Goal: Task Accomplishment & Management: Use online tool/utility

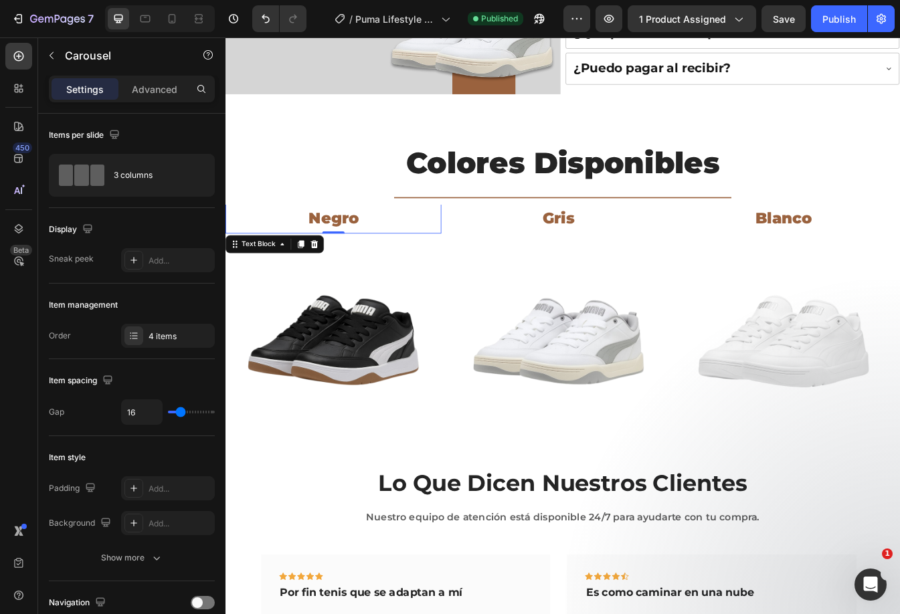
click at [283, 239] on p "Negro" at bounding box center [354, 253] width 254 height 33
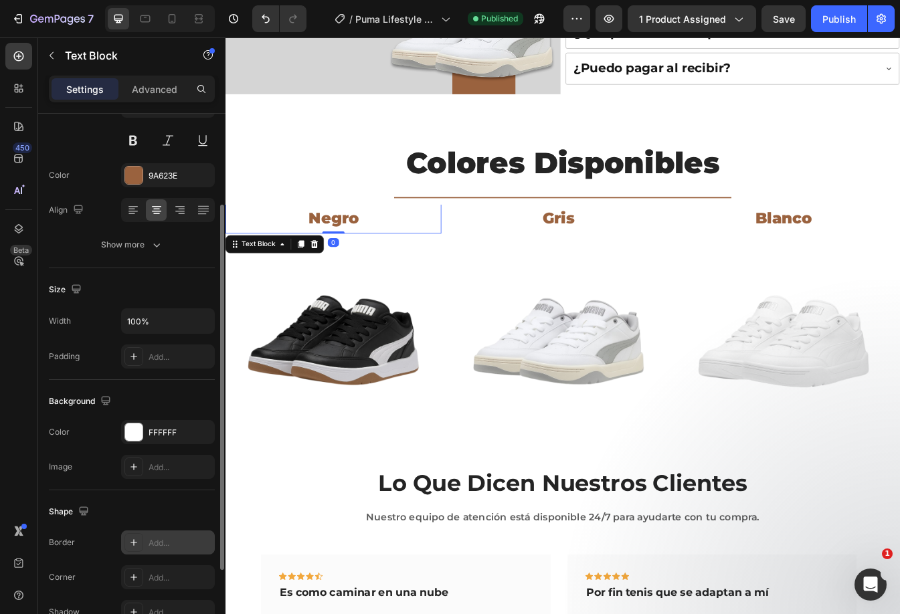
scroll to position [254, 0]
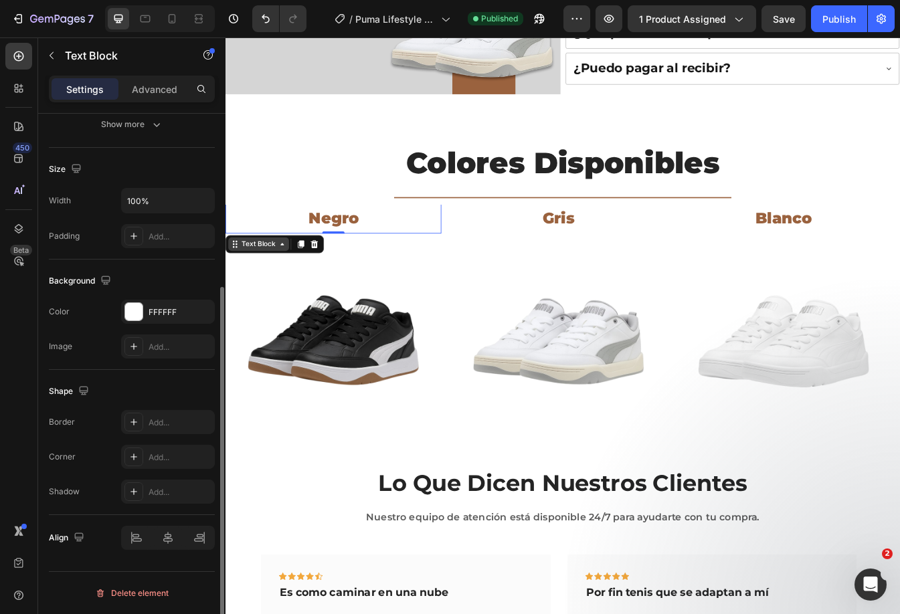
click at [258, 278] on div "Text Block" at bounding box center [265, 284] width 46 height 12
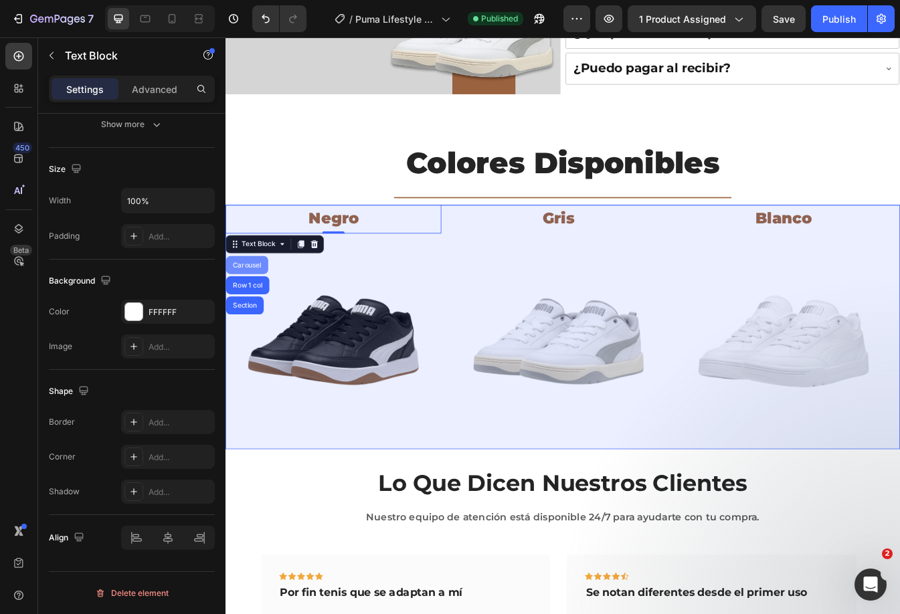
drag, startPoint x: 262, startPoint y: 299, endPoint x: 440, endPoint y: 321, distance: 179.3
click at [262, 305] on div "Carousel" at bounding box center [251, 309] width 39 height 8
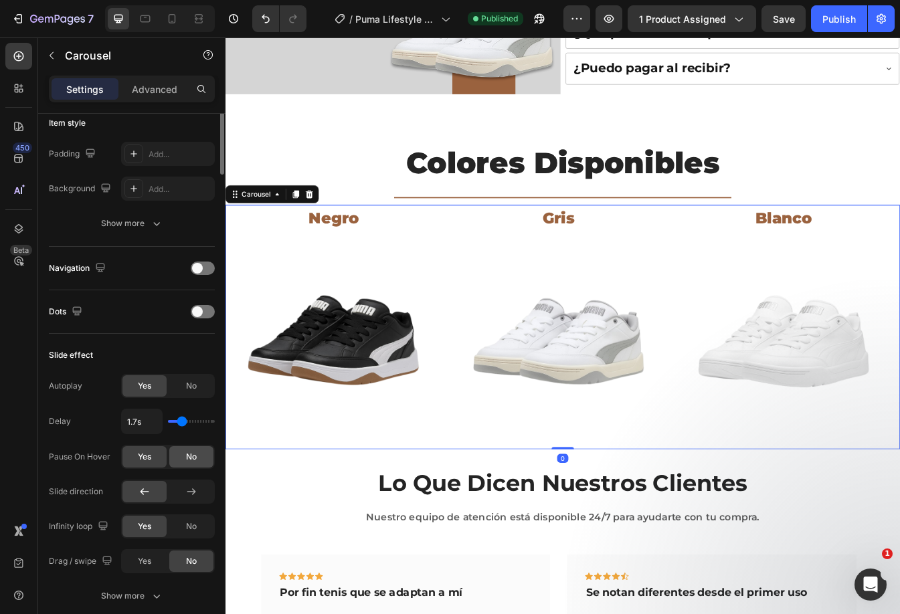
scroll to position [402, 0]
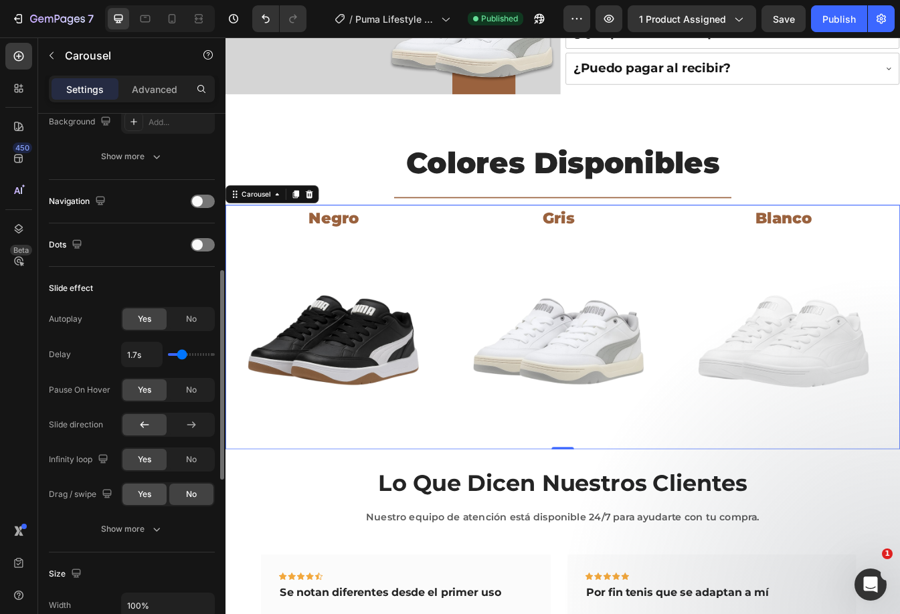
click at [147, 493] on span "Yes" at bounding box center [144, 495] width 13 height 12
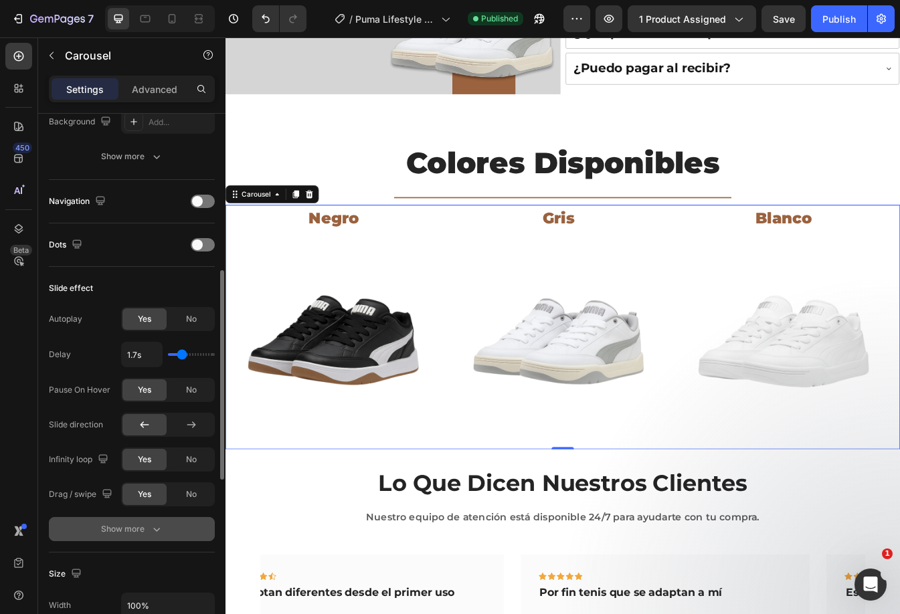
click at [151, 526] on icon "button" at bounding box center [156, 529] width 13 height 13
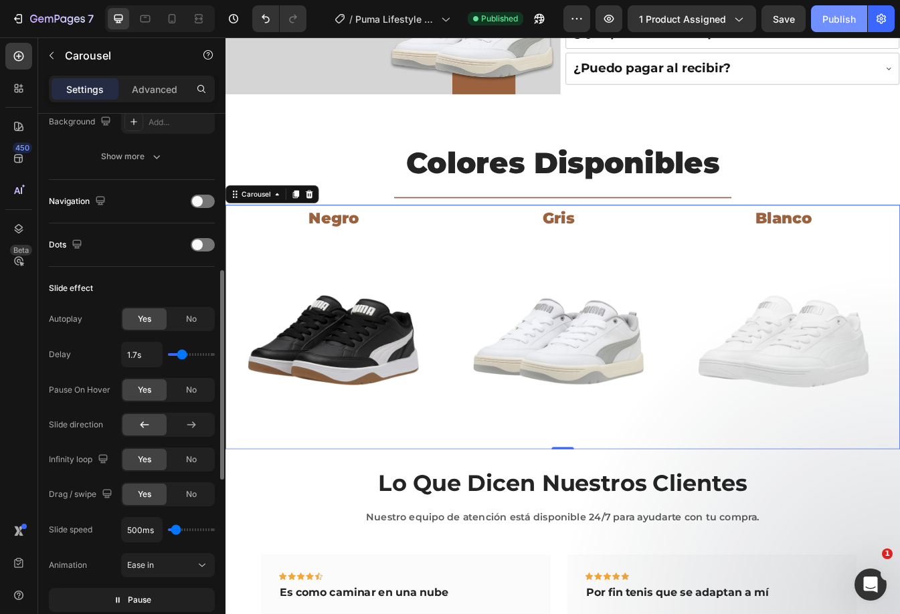
click at [817, 30] on button "Publish" at bounding box center [839, 18] width 56 height 27
click at [191, 497] on span "No" at bounding box center [191, 495] width 11 height 12
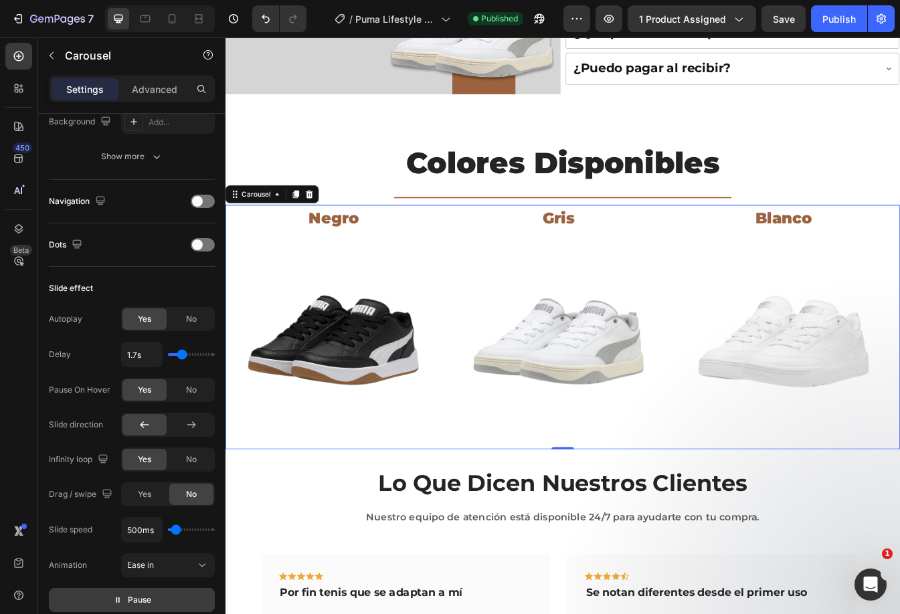
click at [171, 597] on button "Pause" at bounding box center [132, 600] width 166 height 24
click at [171, 597] on button "Preview" at bounding box center [132, 600] width 166 height 24
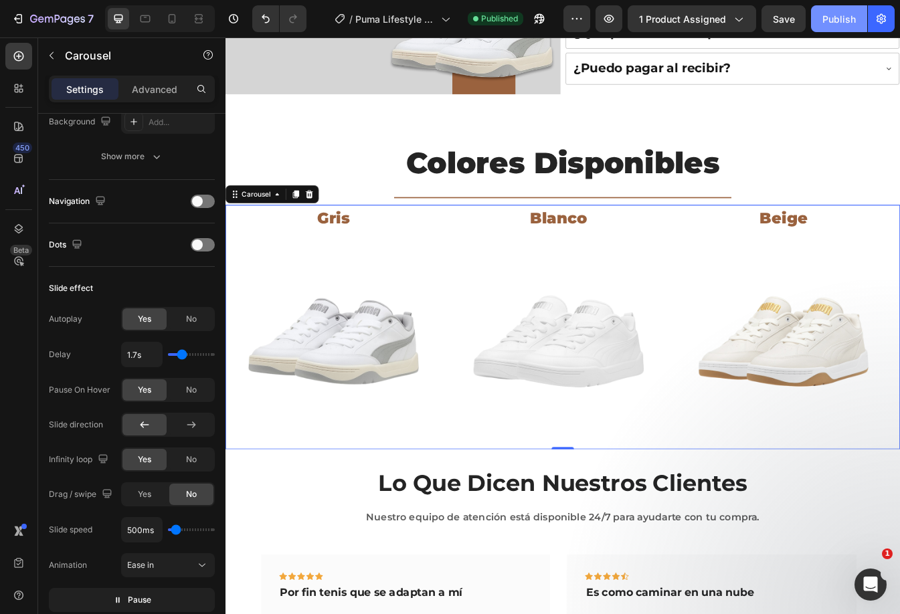
click at [827, 21] on div "Publish" at bounding box center [839, 19] width 33 height 14
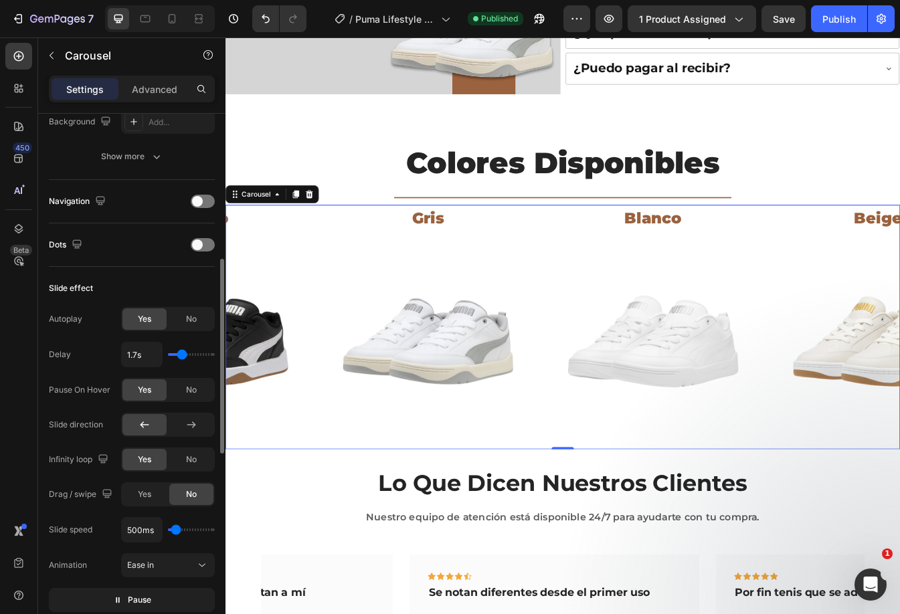
type input "1.6s"
type input "1.6"
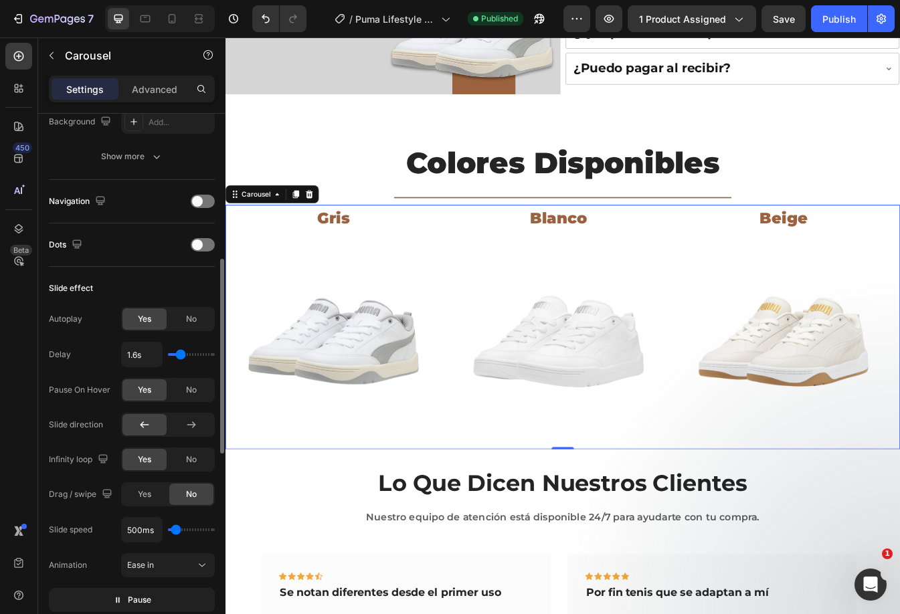
type input "1.5s"
type input "1.5"
type input "1.4s"
type input "1.4"
type input "1.3s"
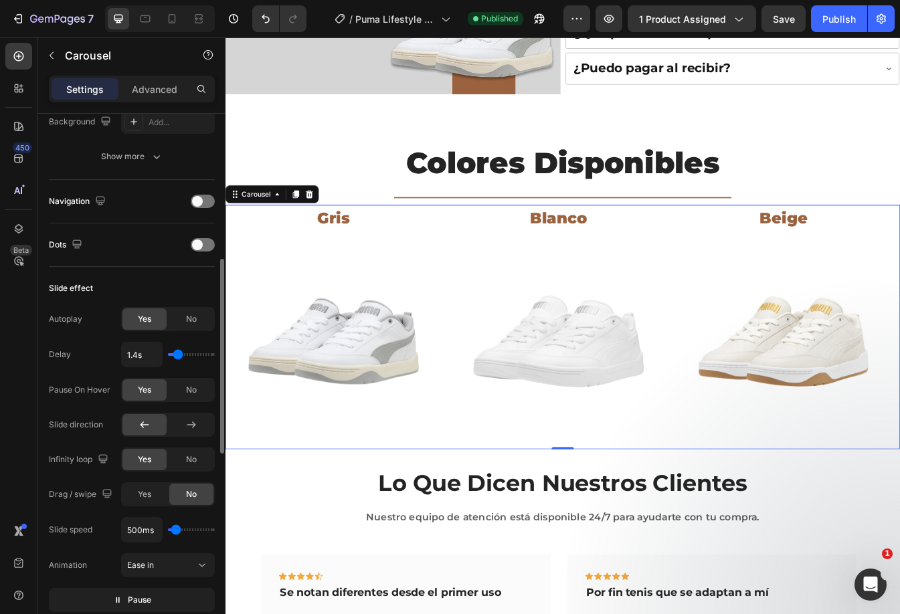
type input "1.3"
type input "1.4s"
type input "1.4"
type input "1.3s"
type input "1.3"
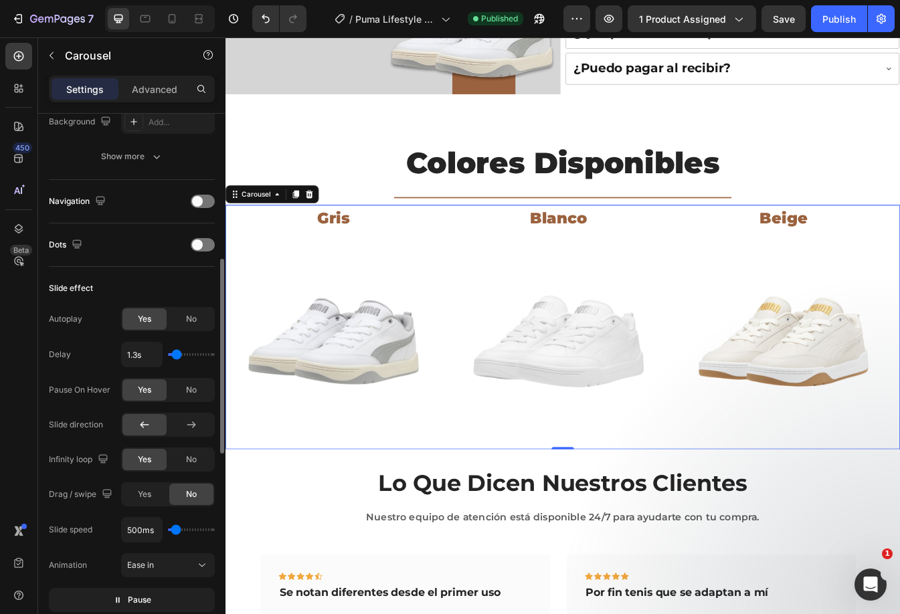
type input "1.2s"
type input "1.2"
type input "1.1s"
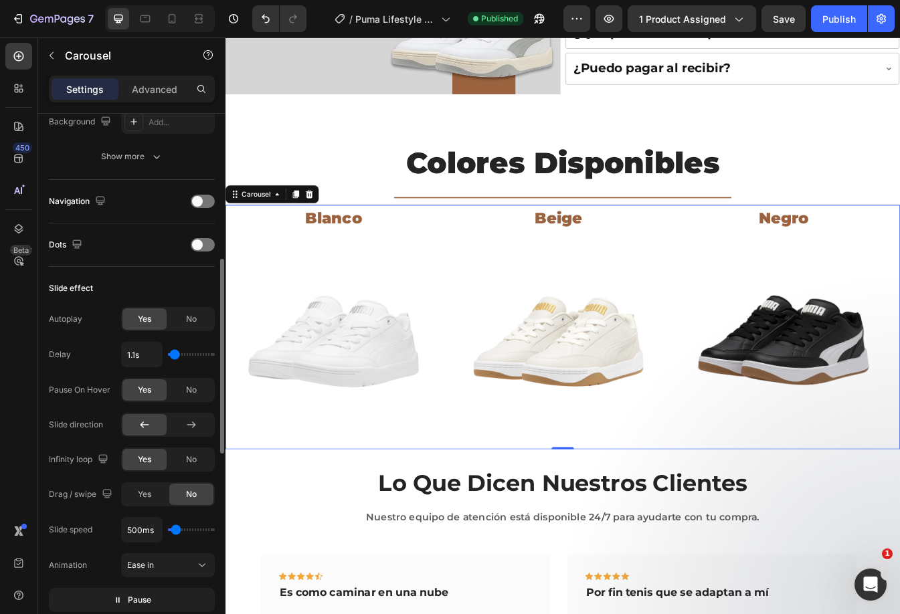
drag, startPoint x: 183, startPoint y: 356, endPoint x: 175, endPoint y: 359, distance: 8.7
type input "1.1"
click at [175, 356] on input "range" at bounding box center [191, 354] width 47 height 3
click at [851, 13] on div "Publish" at bounding box center [839, 19] width 33 height 14
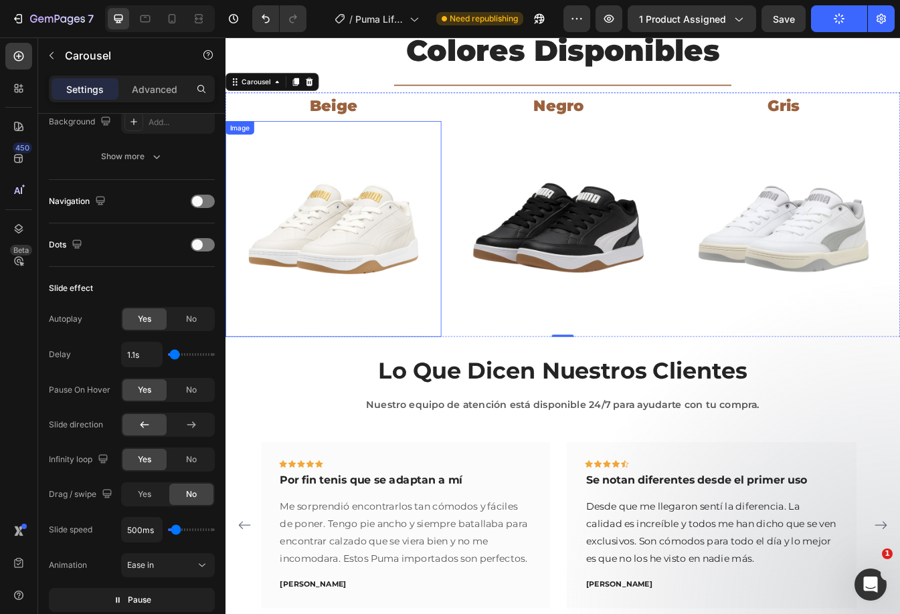
scroll to position [803, 0]
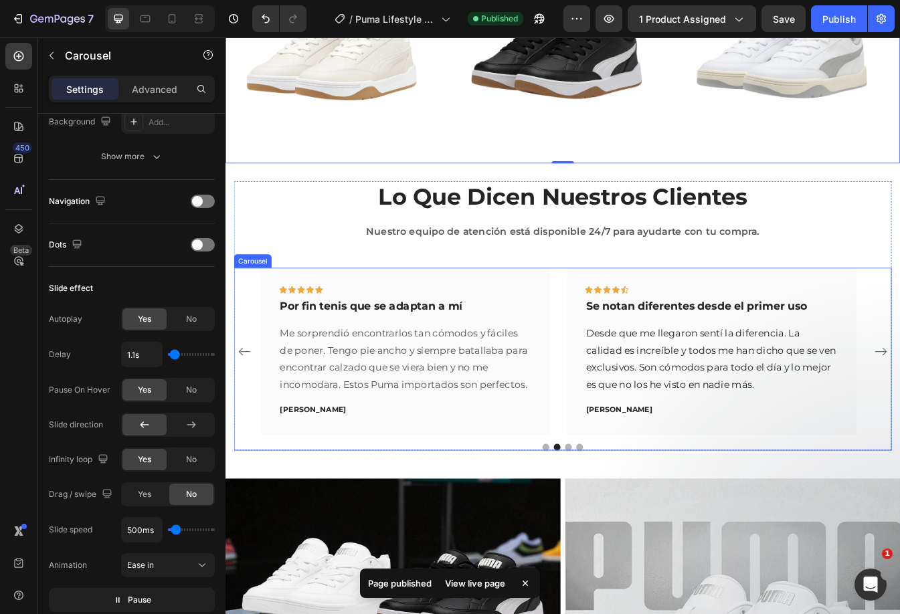
click at [252, 351] on div "Icon Icon Icon Icon Icon Row Es como caminar en una nube Text block Estos tenis…" at bounding box center [627, 411] width 783 height 199
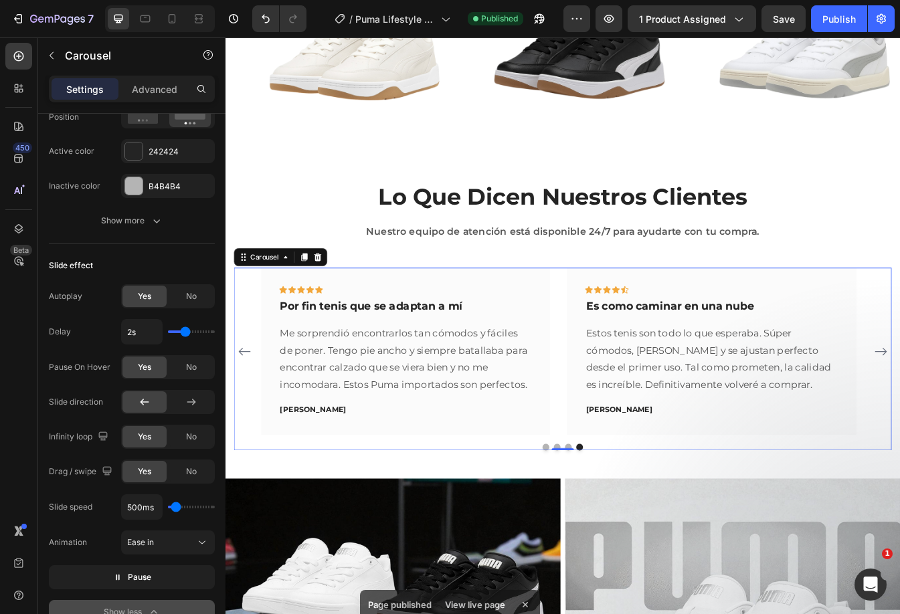
scroll to position [535, 0]
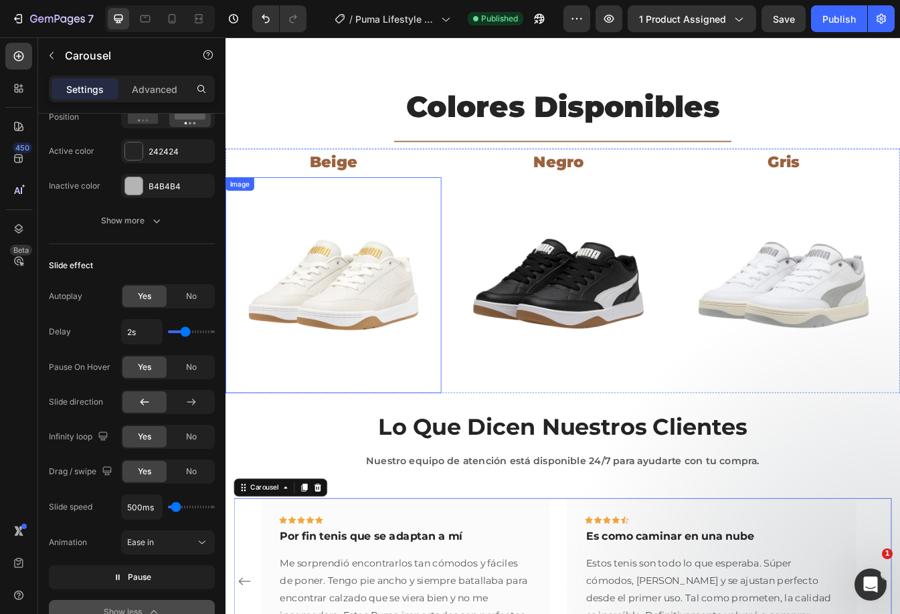
click at [322, 321] on img at bounding box center [354, 332] width 257 height 257
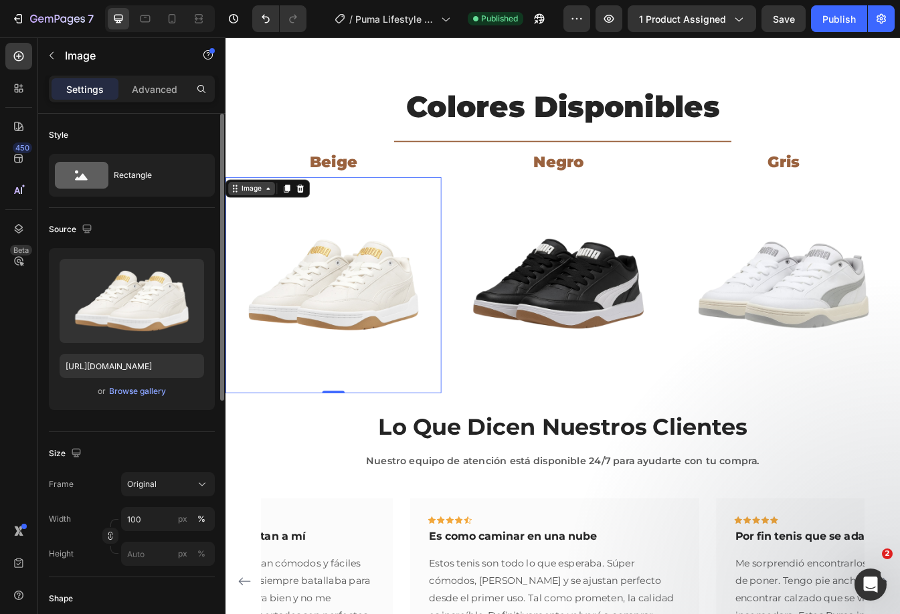
click at [252, 212] on div "Image" at bounding box center [256, 218] width 29 height 12
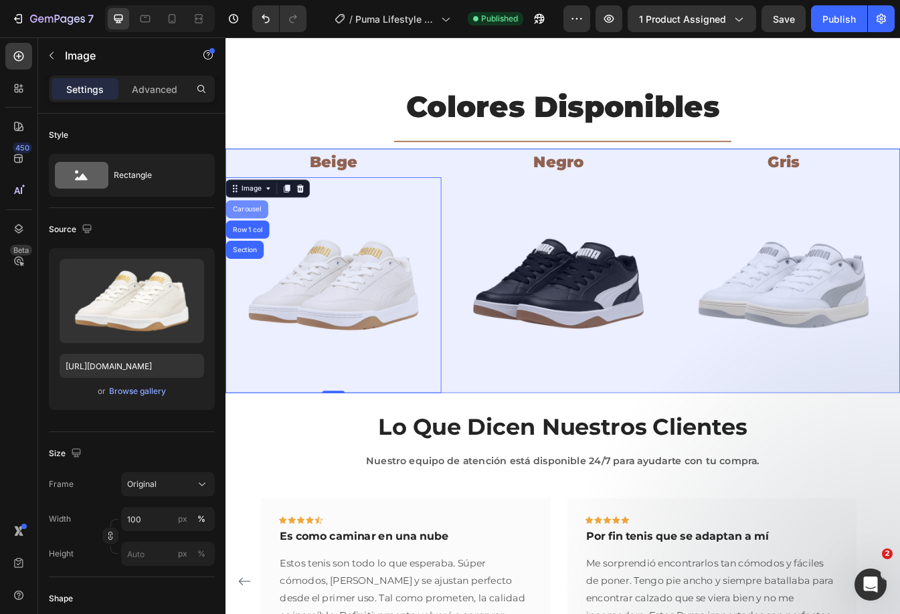
drag, startPoint x: 254, startPoint y: 236, endPoint x: 438, endPoint y: 264, distance: 187.0
click at [254, 238] on div "Carousel" at bounding box center [251, 242] width 39 height 8
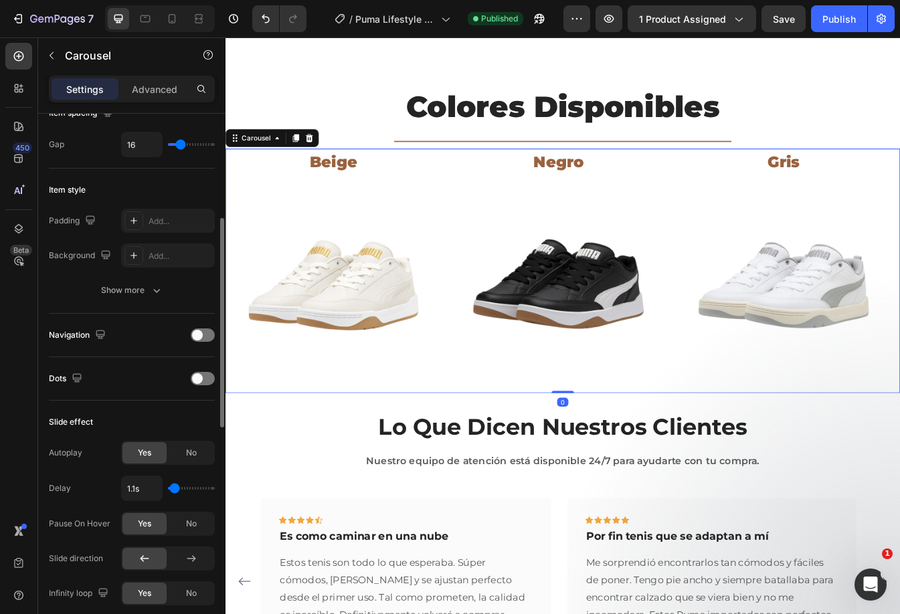
scroll to position [335, 0]
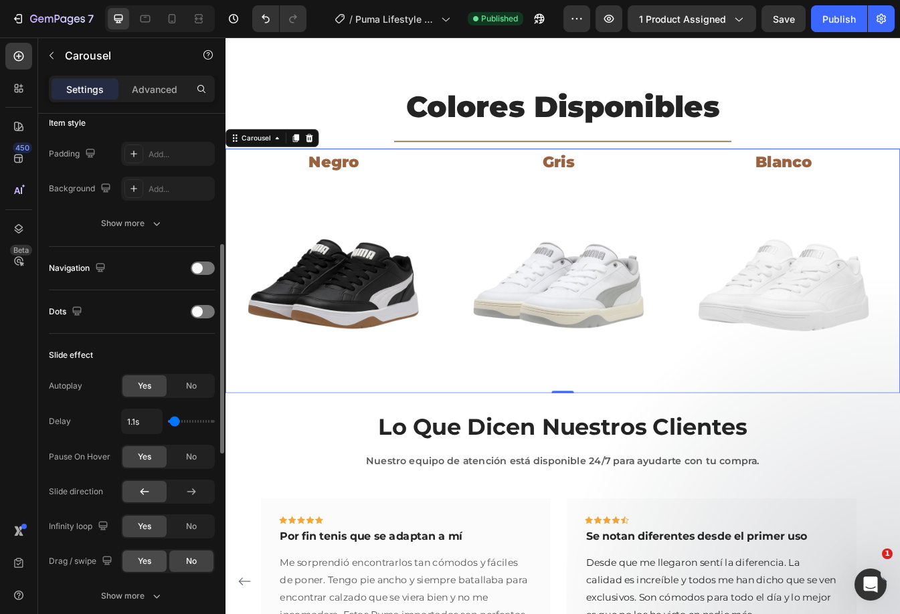
click at [144, 560] on span "Yes" at bounding box center [144, 562] width 13 height 12
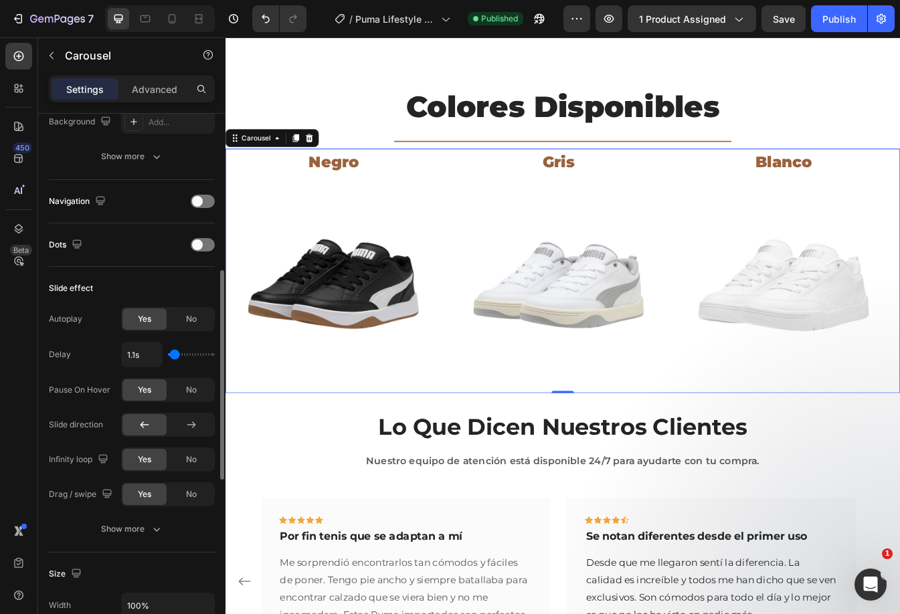
scroll to position [469, 0]
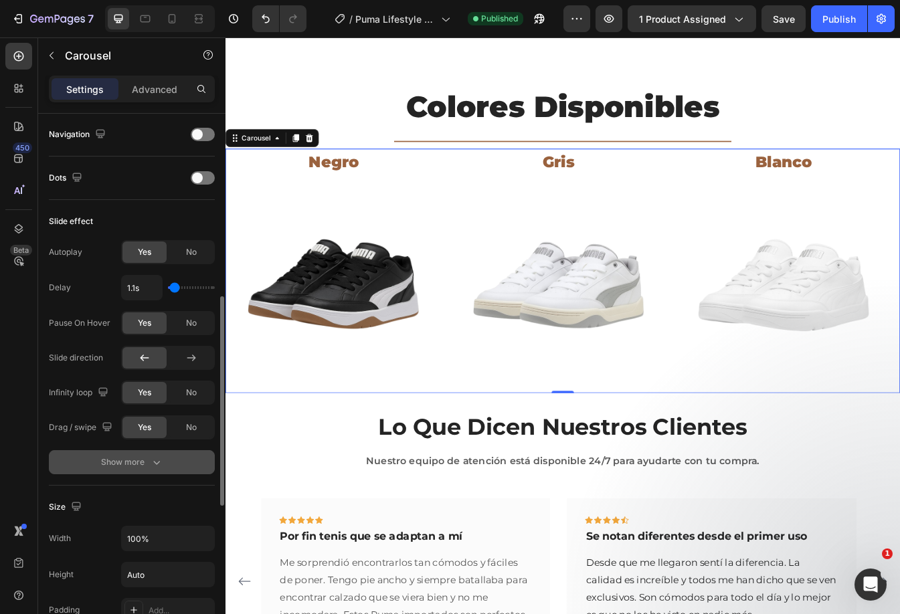
click at [151, 465] on icon "button" at bounding box center [156, 462] width 13 height 13
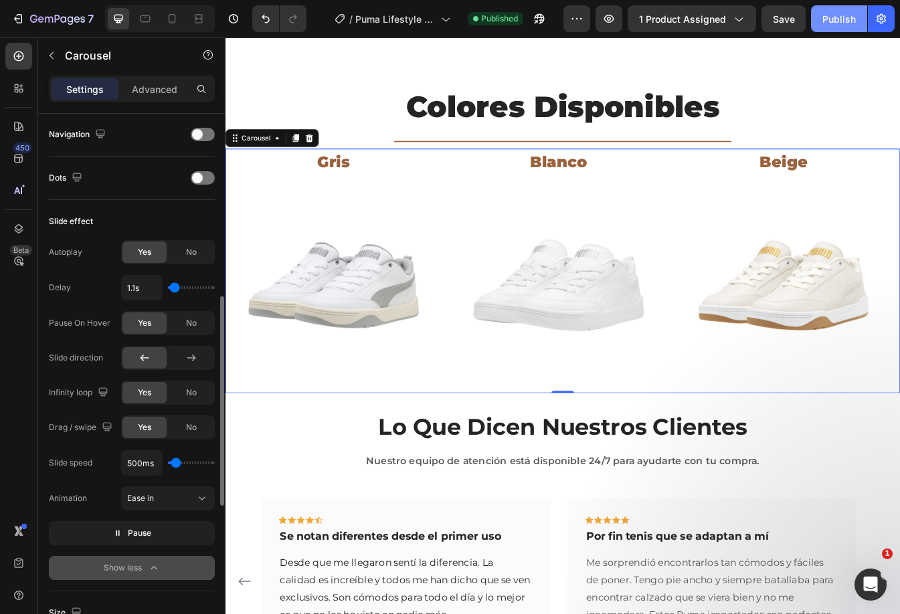
click at [822, 17] on button "Publish" at bounding box center [839, 18] width 56 height 27
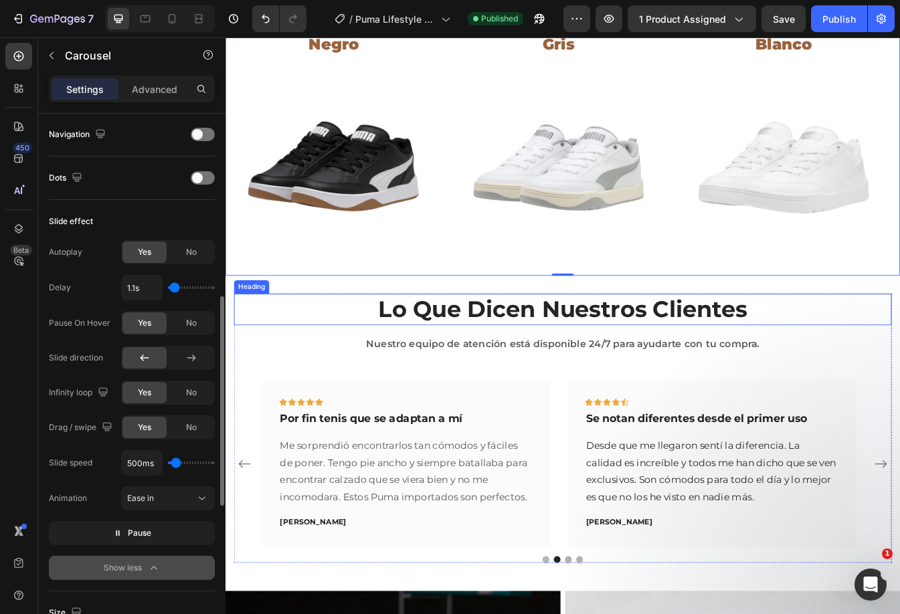
scroll to position [602, 0]
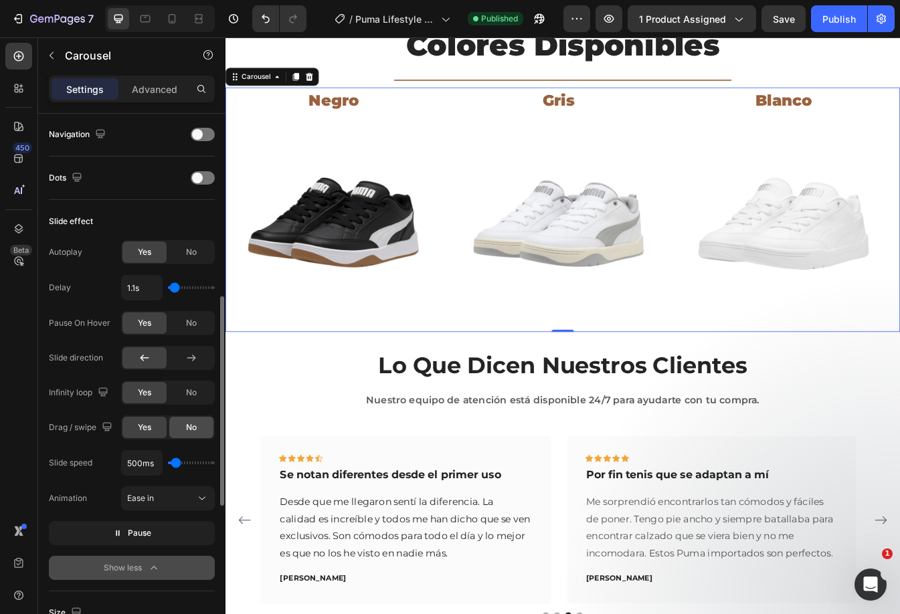
click at [181, 425] on div "No" at bounding box center [191, 427] width 44 height 21
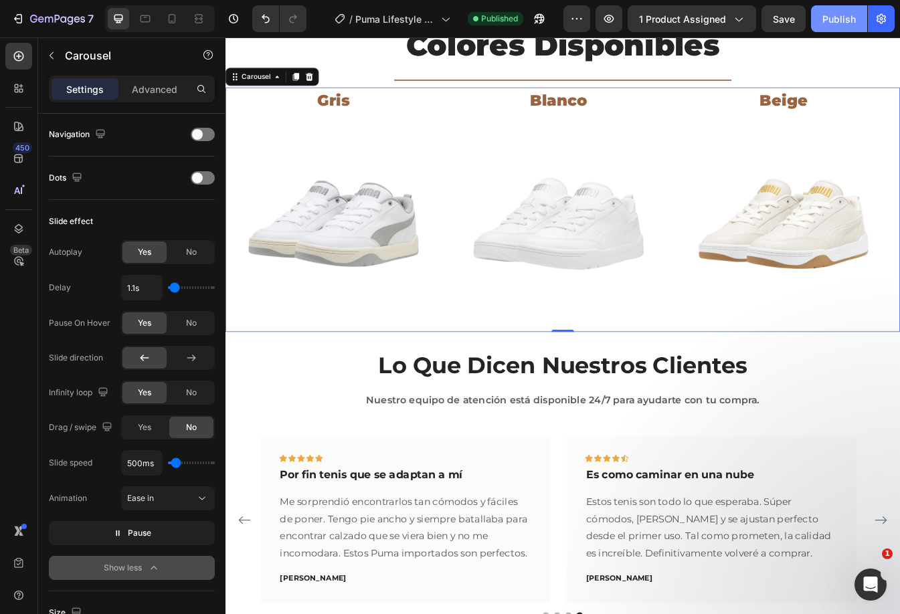
click at [832, 10] on button "Publish" at bounding box center [839, 18] width 56 height 27
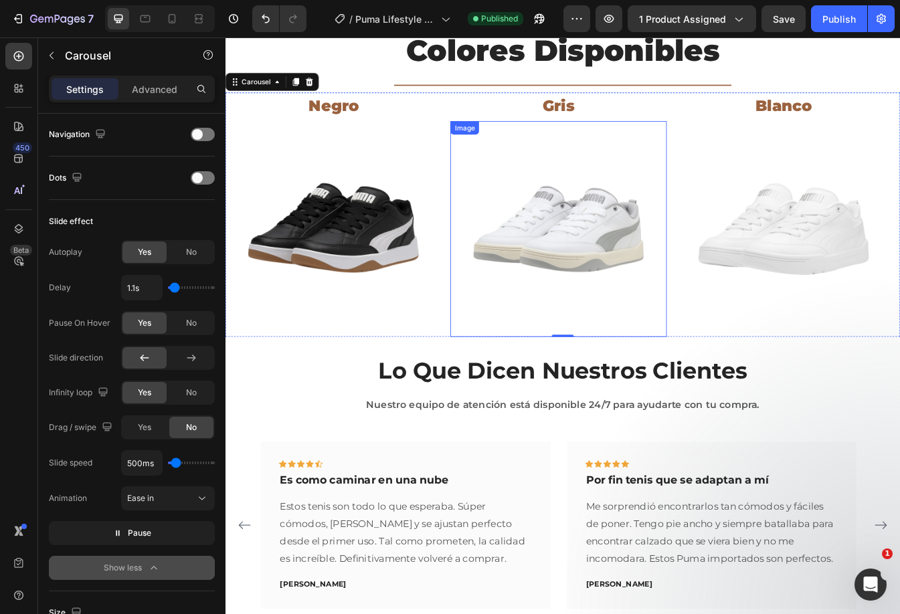
scroll to position [402, 0]
